Goal: Complete application form

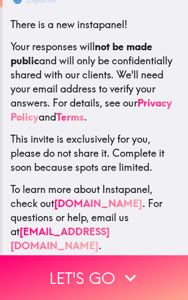
scroll to position [176, 0]
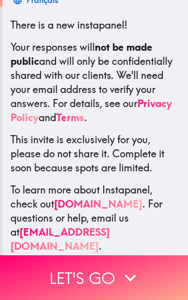
click at [131, 280] on icon "button" at bounding box center [130, 277] width 11 height 7
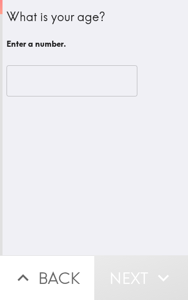
click at [113, 81] on input "number" at bounding box center [72, 80] width 131 height 31
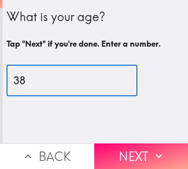
type input "38"
click at [110, 157] on button "Next" at bounding box center [141, 157] width 94 height 26
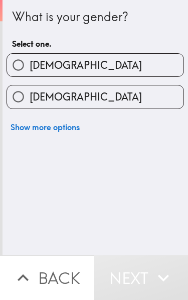
click at [164, 97] on label "[DEMOGRAPHIC_DATA]" at bounding box center [95, 96] width 177 height 23
click at [30, 97] on input "[DEMOGRAPHIC_DATA]" at bounding box center [18, 96] width 23 height 23
radio input "true"
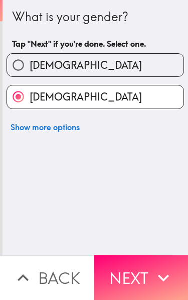
click at [160, 276] on icon "button" at bounding box center [163, 277] width 11 height 7
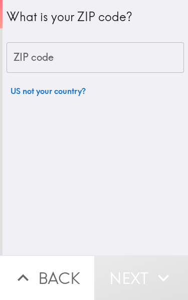
click at [154, 49] on input "ZIP code" at bounding box center [96, 57] width 178 height 31
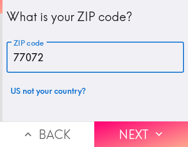
type input "77072"
click at [166, 140] on button "Next" at bounding box center [141, 135] width 94 height 26
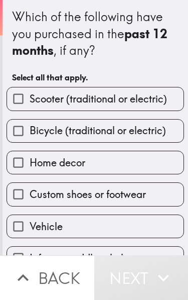
click at [168, 229] on label "Vehicle" at bounding box center [95, 226] width 177 height 23
click at [30, 229] on input "Vehicle" at bounding box center [18, 226] width 23 height 23
checkbox input "true"
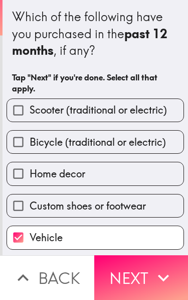
scroll to position [25, 0]
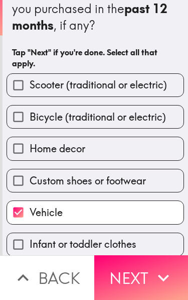
click at [158, 279] on icon "button" at bounding box center [164, 278] width 22 height 22
